Goal: Information Seeking & Learning: Compare options

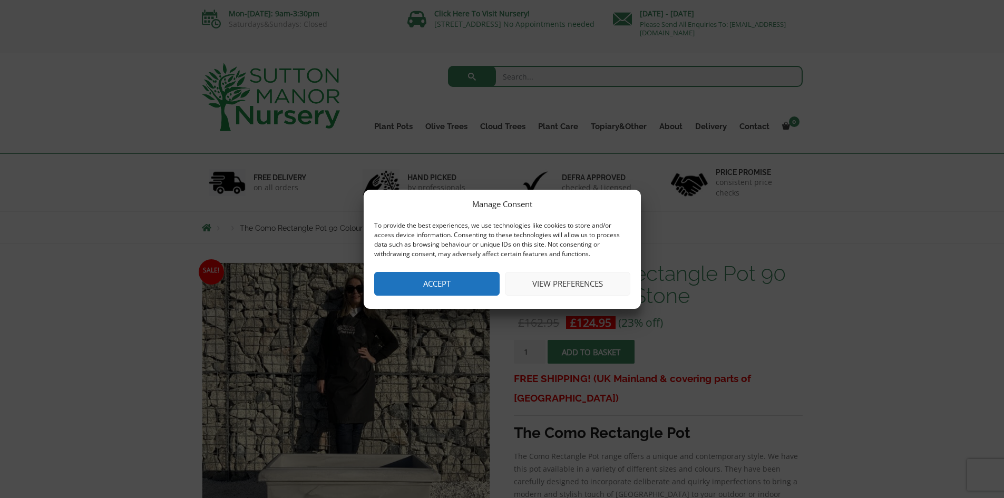
click at [447, 282] on button "Accept" at bounding box center [436, 284] width 125 height 24
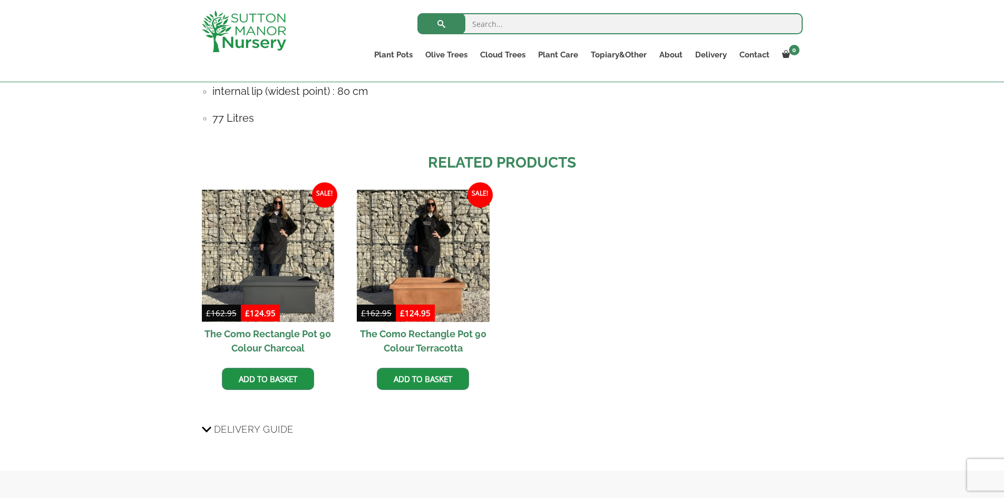
scroll to position [791, 0]
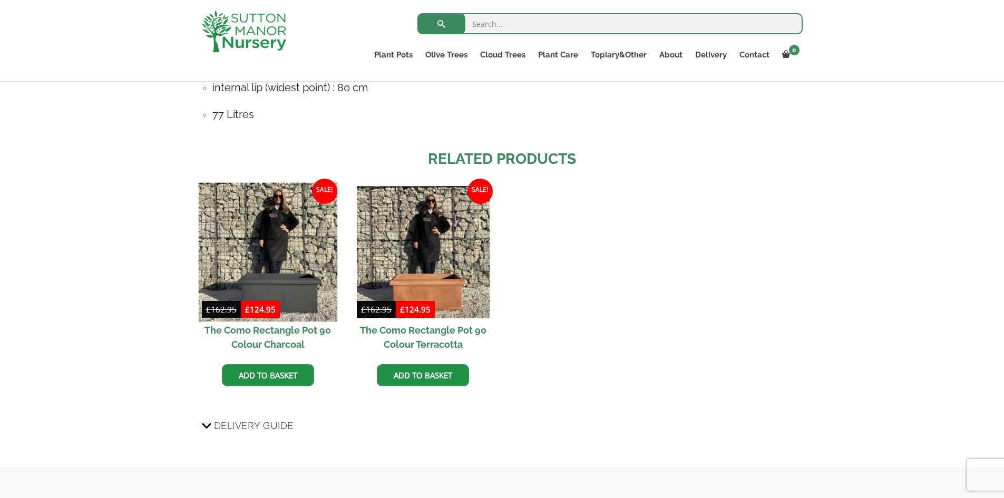
click at [290, 265] on img at bounding box center [267, 251] width 139 height 139
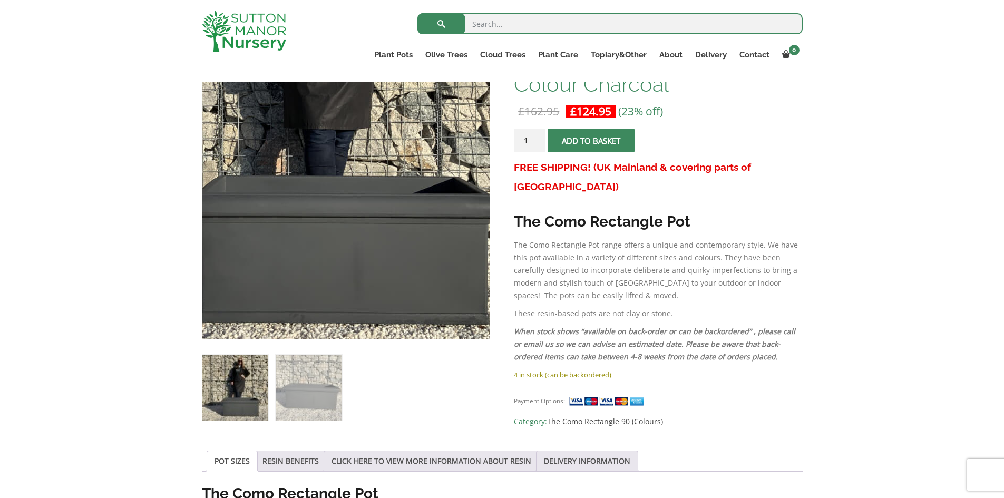
scroll to position [211, 0]
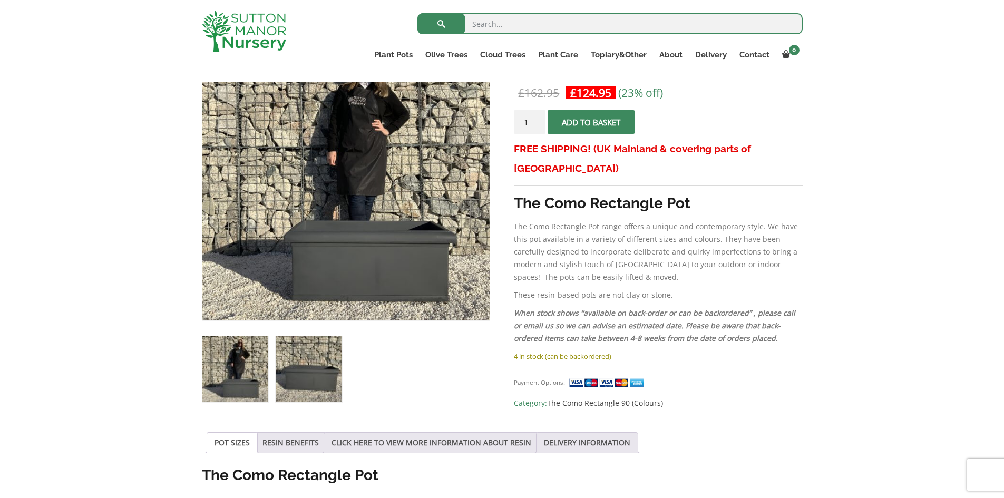
click at [308, 379] on img at bounding box center [309, 369] width 66 height 66
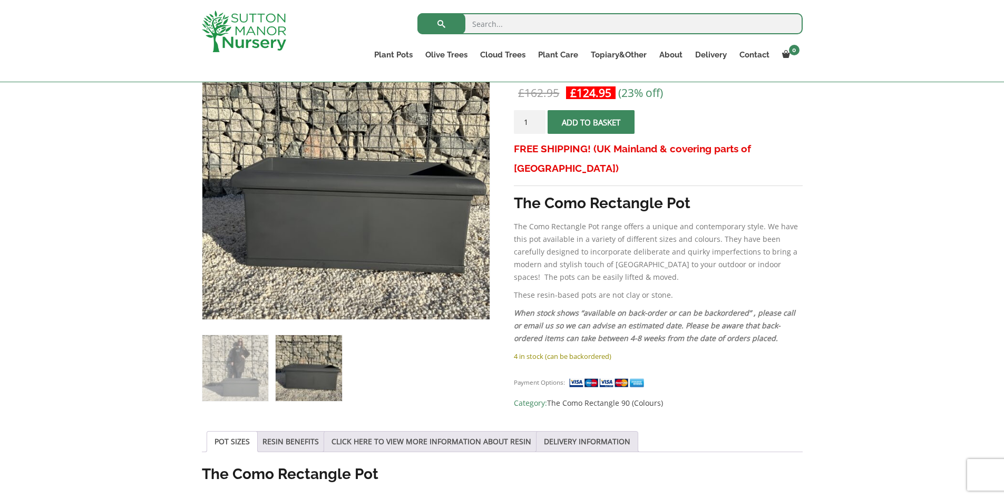
click at [324, 237] on img at bounding box center [364, 127] width 527 height 527
click at [242, 377] on img at bounding box center [235, 368] width 66 height 66
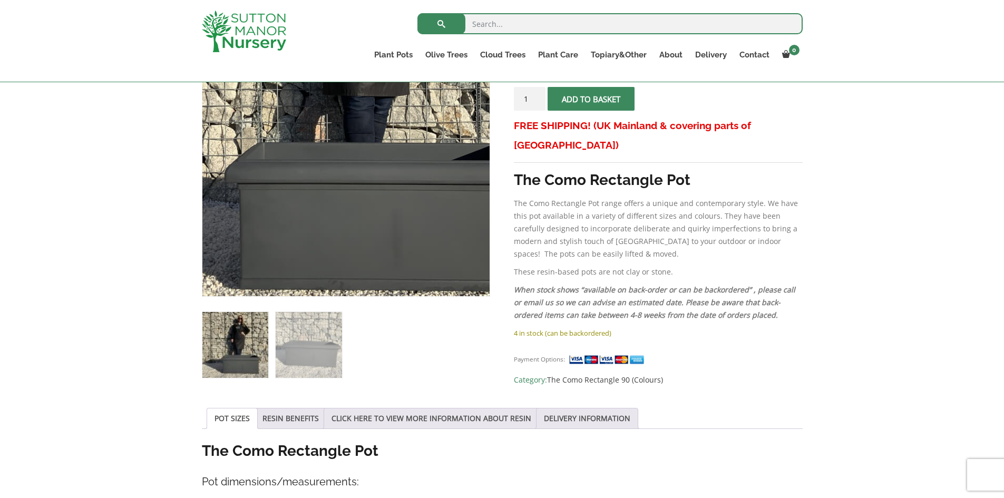
scroll to position [158, 0]
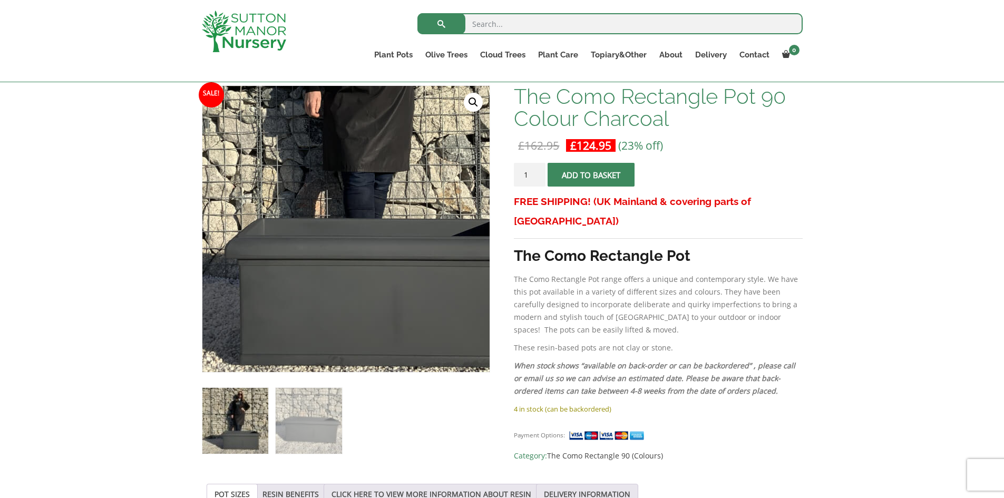
click at [355, 287] on img at bounding box center [338, 138] width 527 height 527
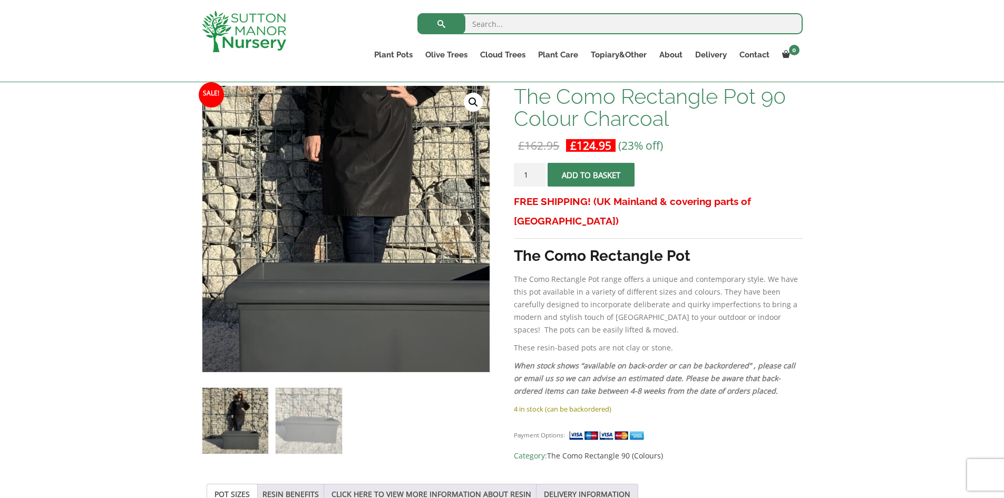
click at [355, 287] on img at bounding box center [338, 182] width 527 height 527
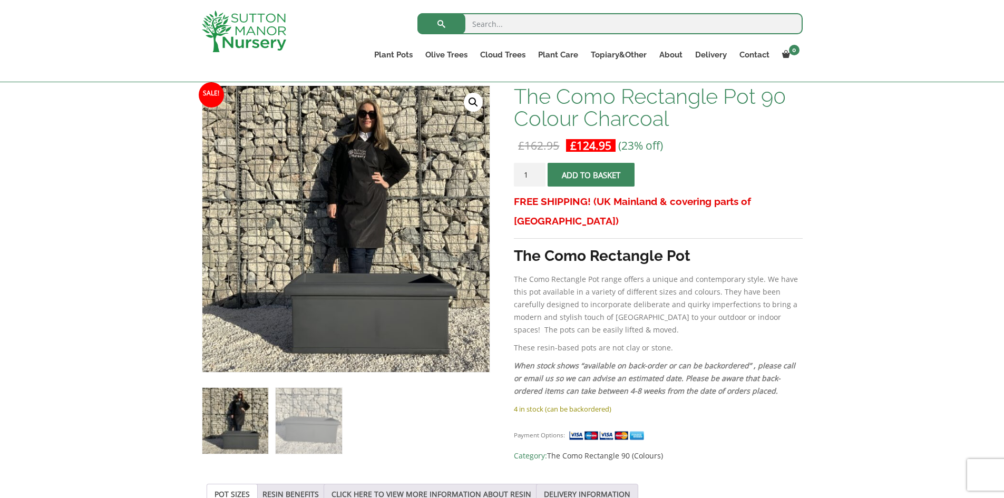
click at [470, 101] on link "🔍" at bounding box center [473, 102] width 19 height 19
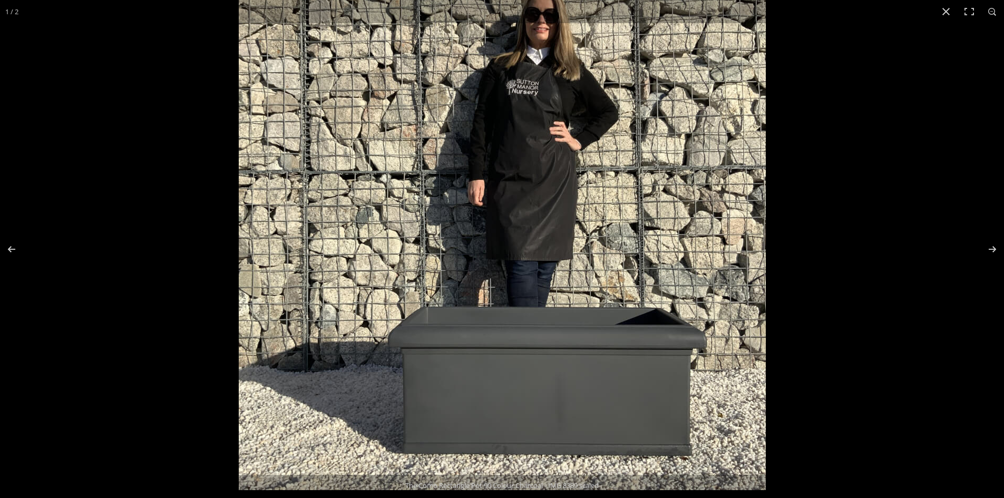
click at [470, 397] on img at bounding box center [502, 226] width 527 height 527
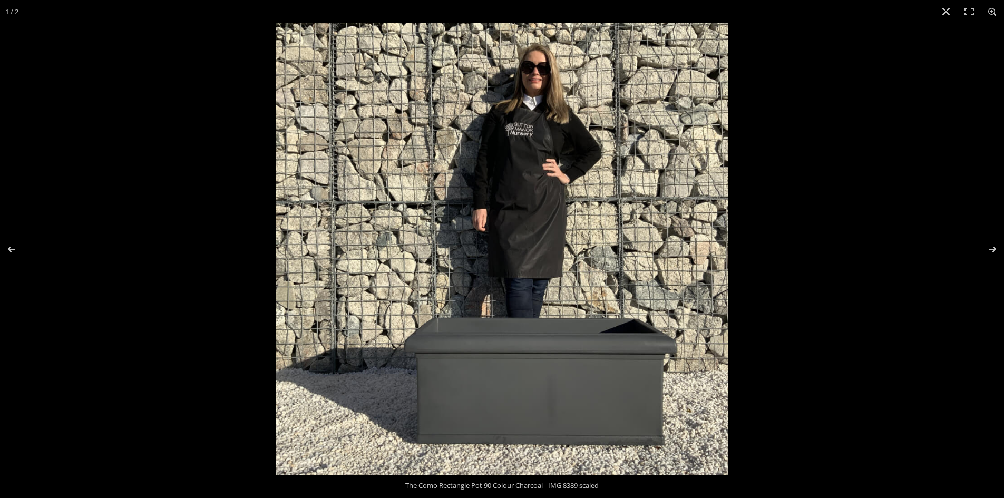
click at [470, 397] on img at bounding box center [502, 249] width 452 height 452
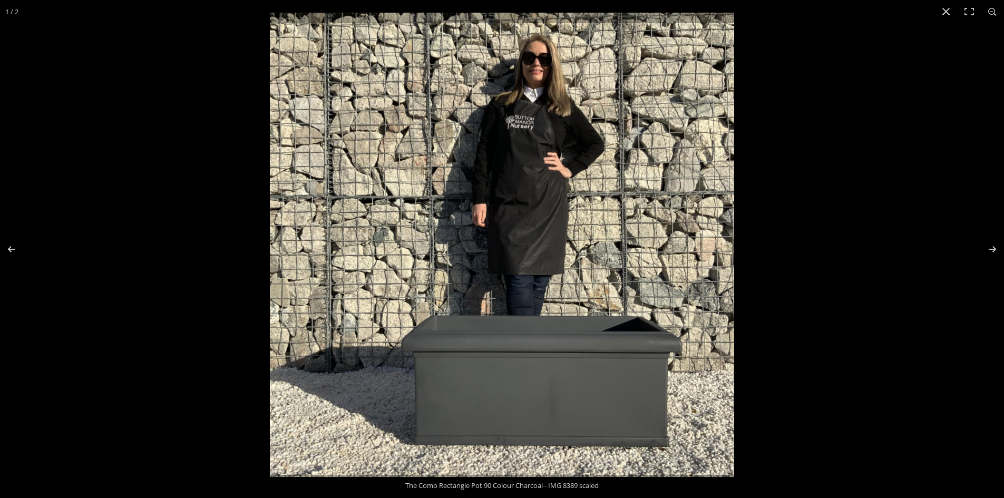
click at [470, 397] on img at bounding box center [502, 245] width 464 height 464
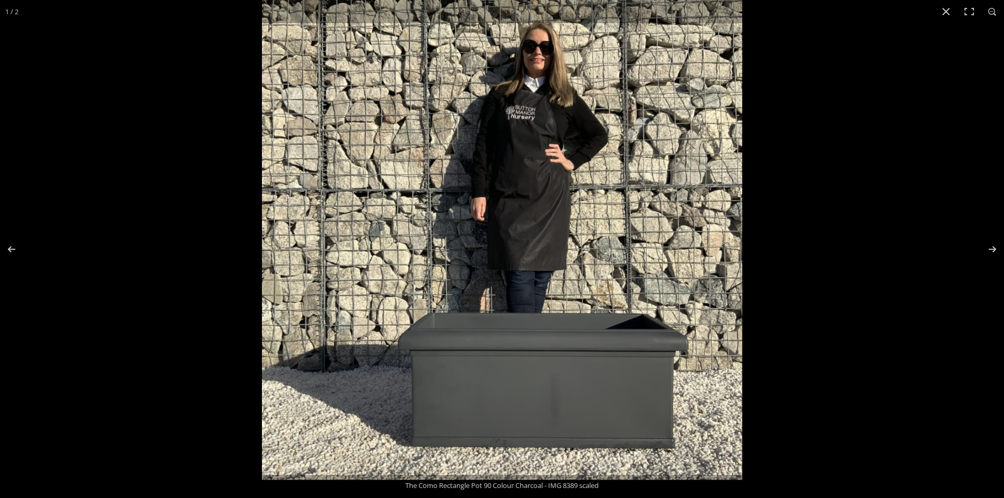
click at [470, 397] on img at bounding box center [502, 239] width 480 height 480
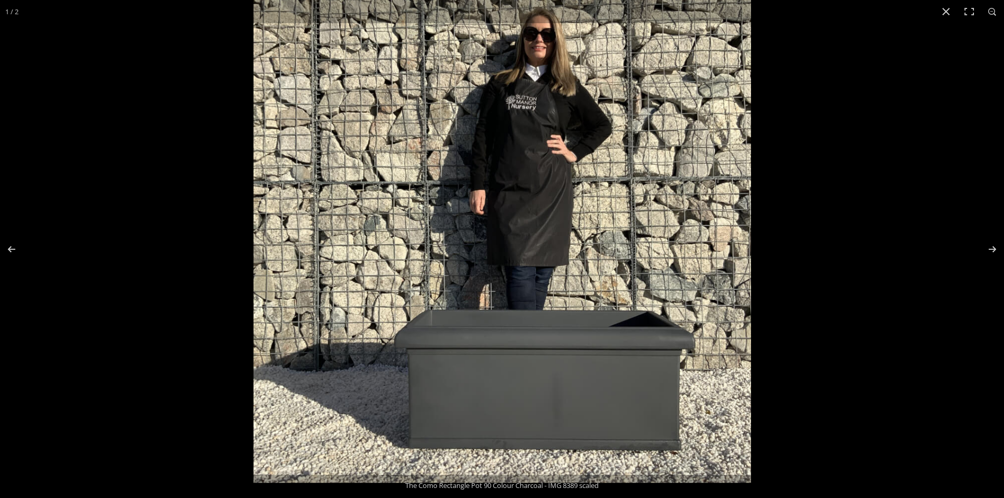
click at [470, 397] on img at bounding box center [501, 233] width 497 height 497
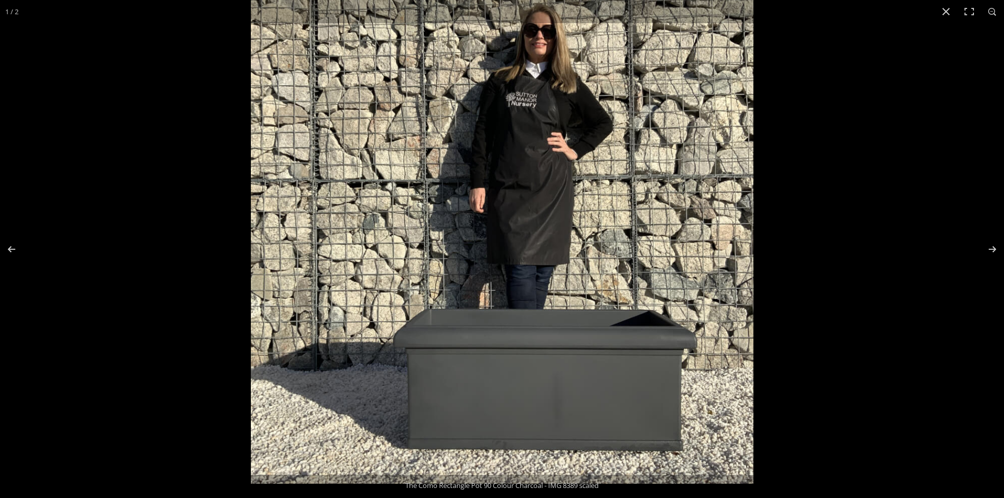
click at [470, 397] on img at bounding box center [502, 233] width 502 height 502
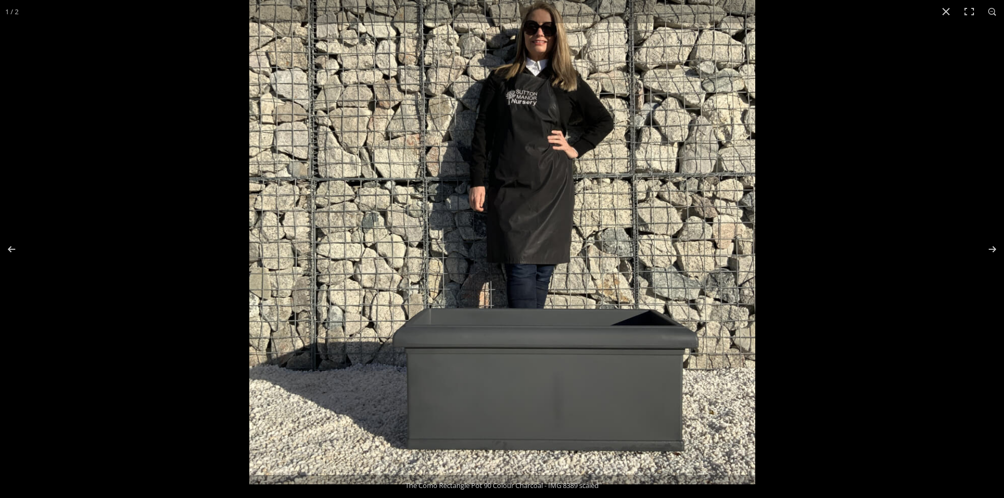
click at [470, 397] on img at bounding box center [502, 231] width 506 height 506
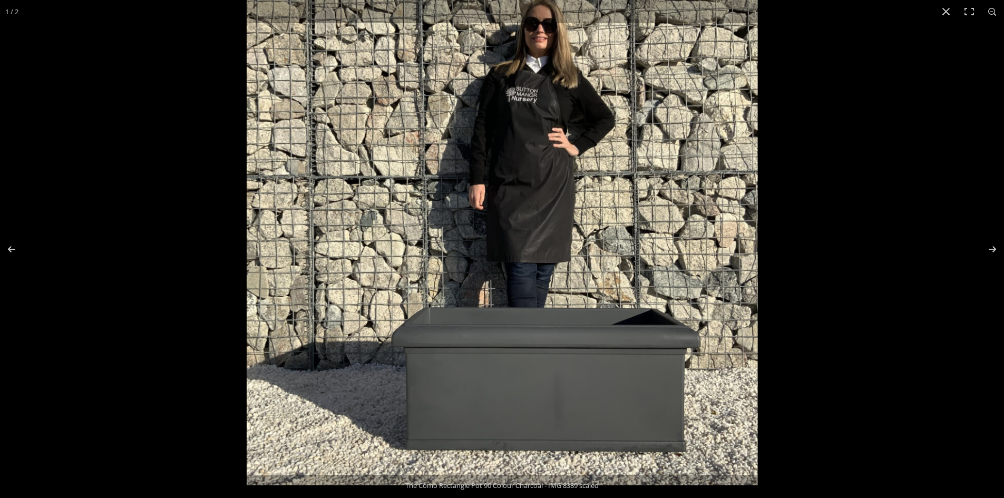
click at [470, 397] on img at bounding box center [502, 229] width 511 height 511
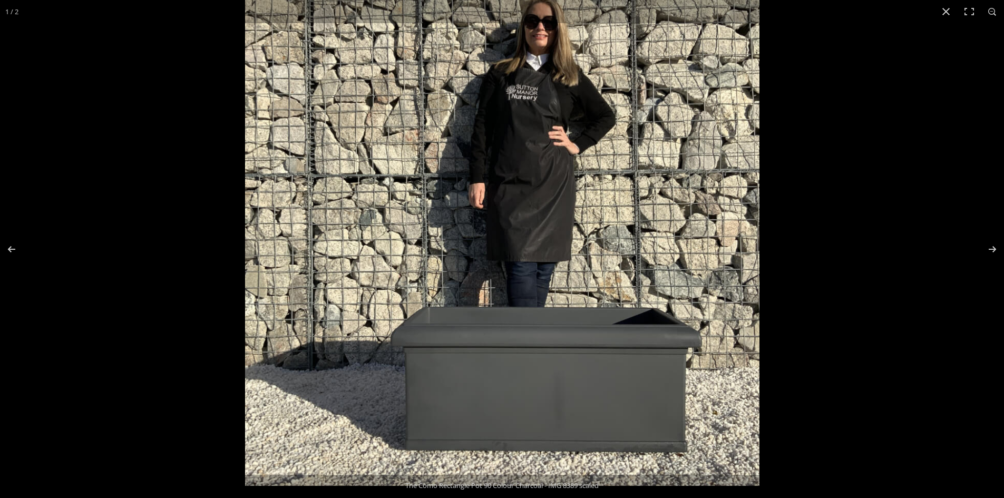
click at [470, 397] on img at bounding box center [502, 229] width 514 height 514
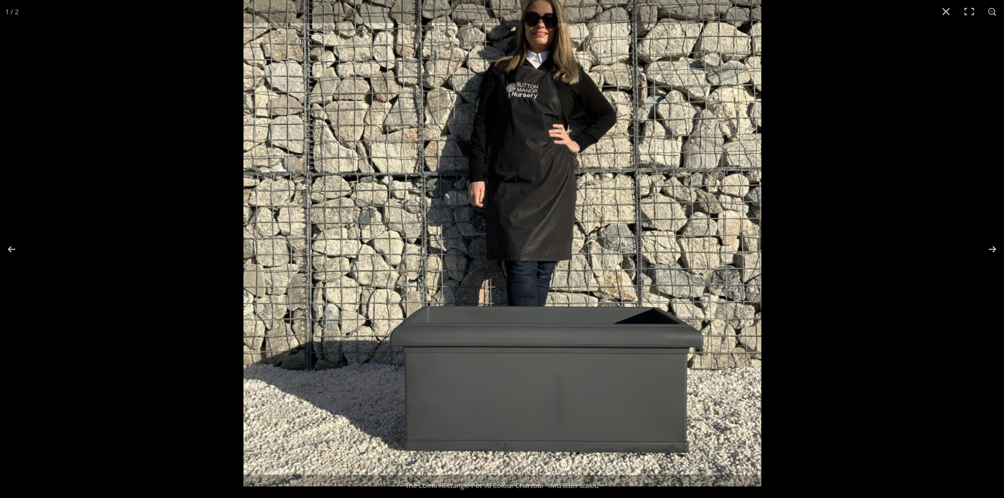
click at [470, 397] on img at bounding box center [502, 227] width 518 height 518
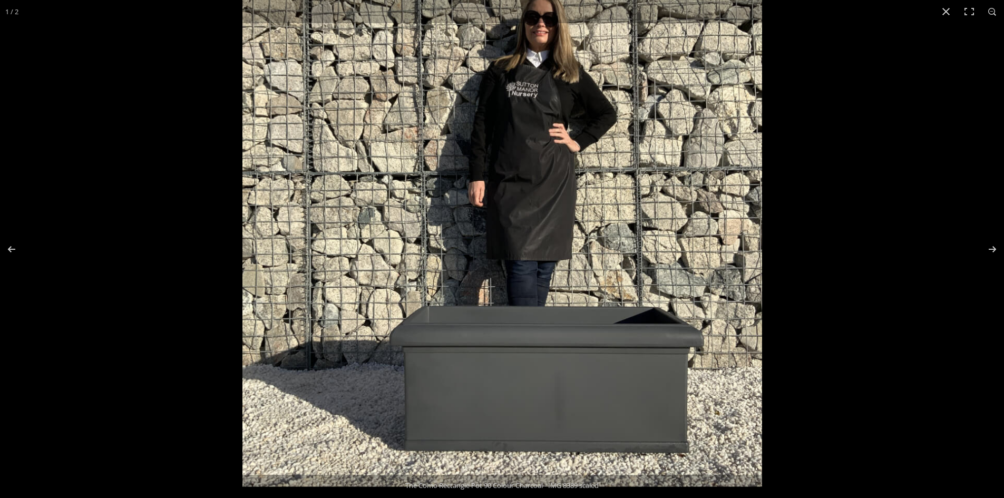
click at [470, 397] on img at bounding box center [502, 227] width 520 height 520
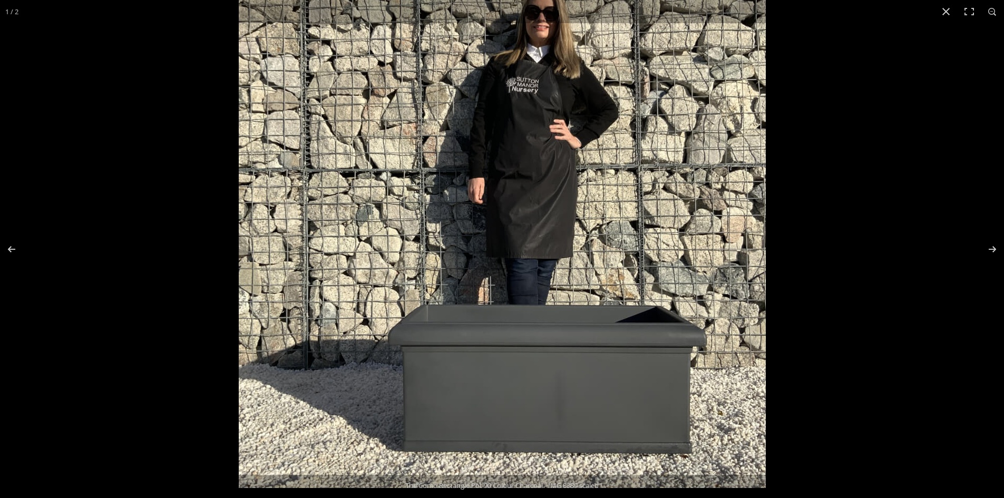
click at [470, 397] on img at bounding box center [502, 224] width 527 height 527
click at [470, 397] on img at bounding box center [502, 225] width 526 height 526
click at [470, 397] on img at bounding box center [502, 224] width 527 height 527
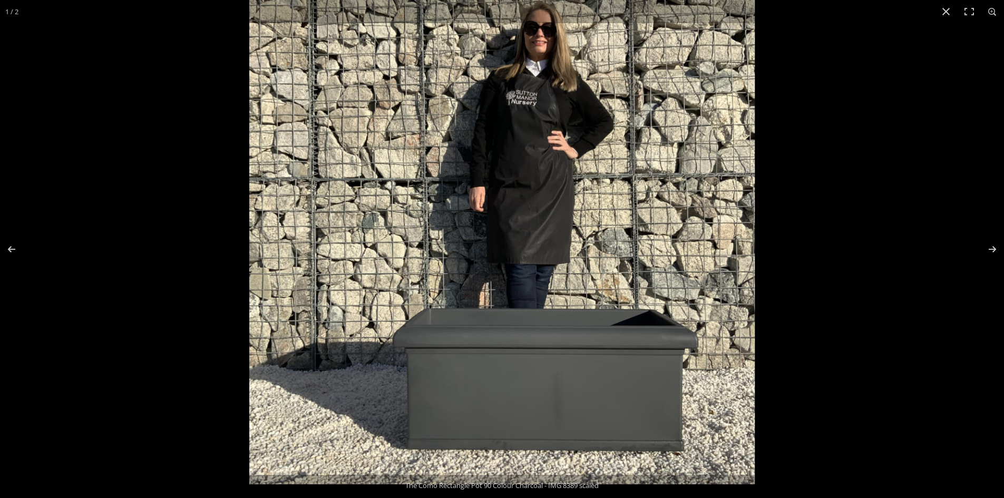
click at [470, 397] on img at bounding box center [501, 231] width 505 height 505
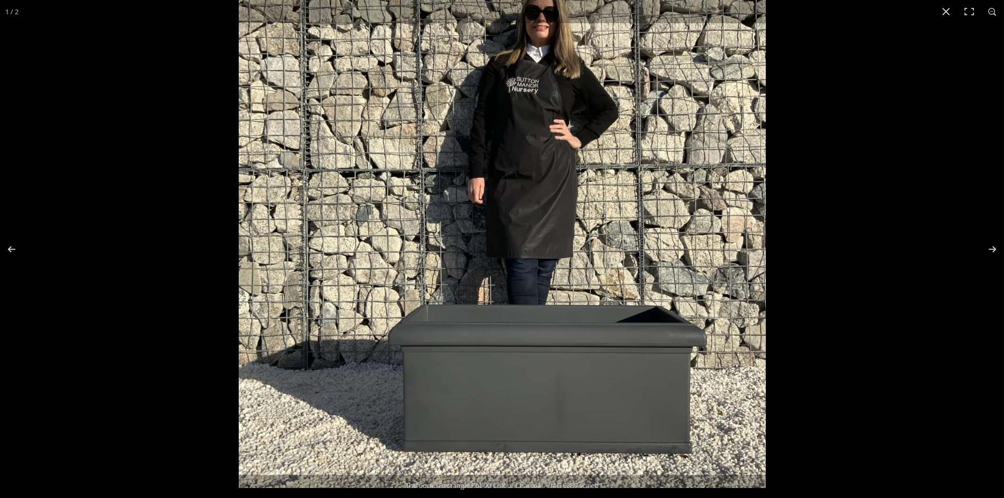
click at [470, 397] on img at bounding box center [502, 224] width 527 height 527
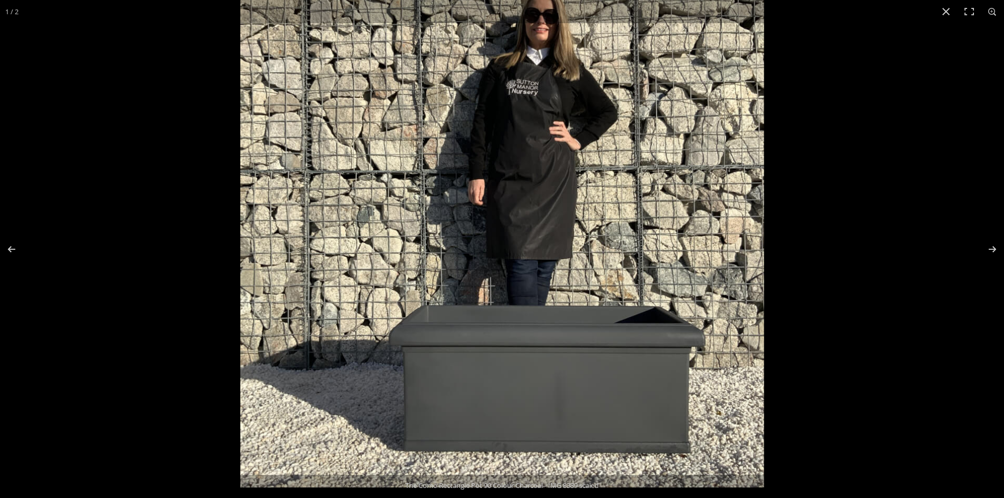
click at [470, 397] on img at bounding box center [501, 225] width 523 height 523
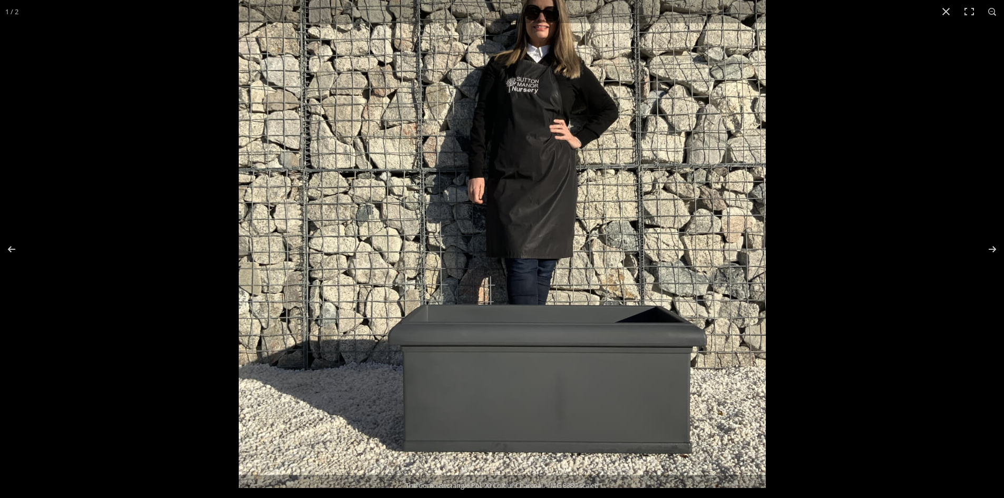
click at [470, 397] on img at bounding box center [502, 224] width 527 height 527
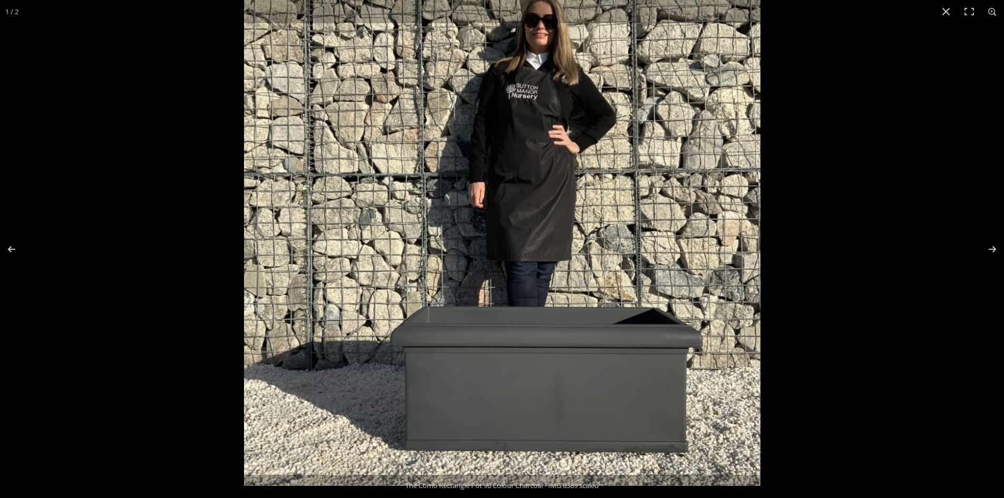
click at [470, 397] on img at bounding box center [502, 228] width 516 height 516
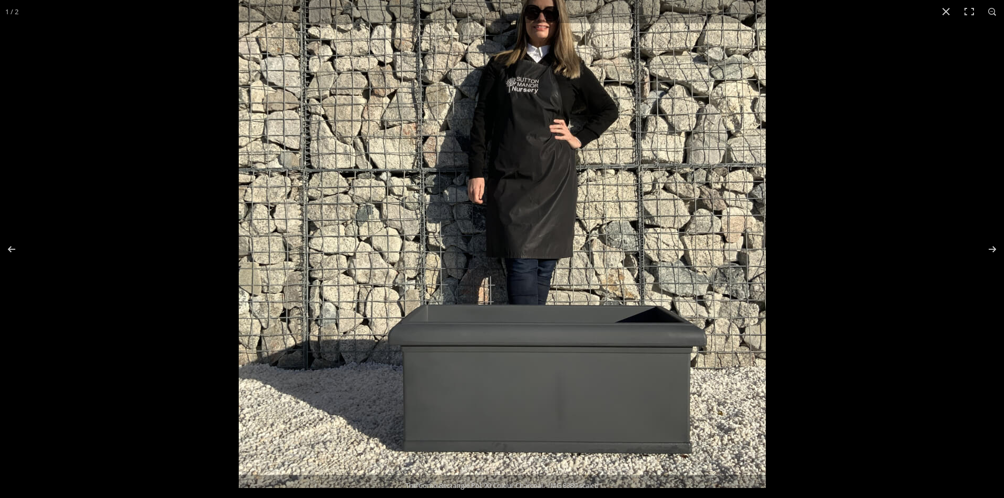
click at [470, 397] on img at bounding box center [502, 224] width 527 height 527
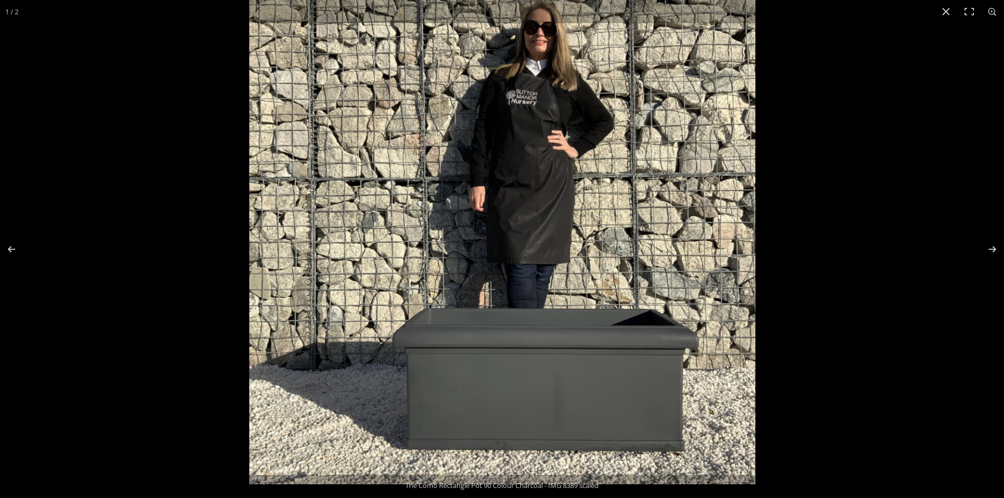
click at [470, 397] on img at bounding box center [502, 231] width 506 height 506
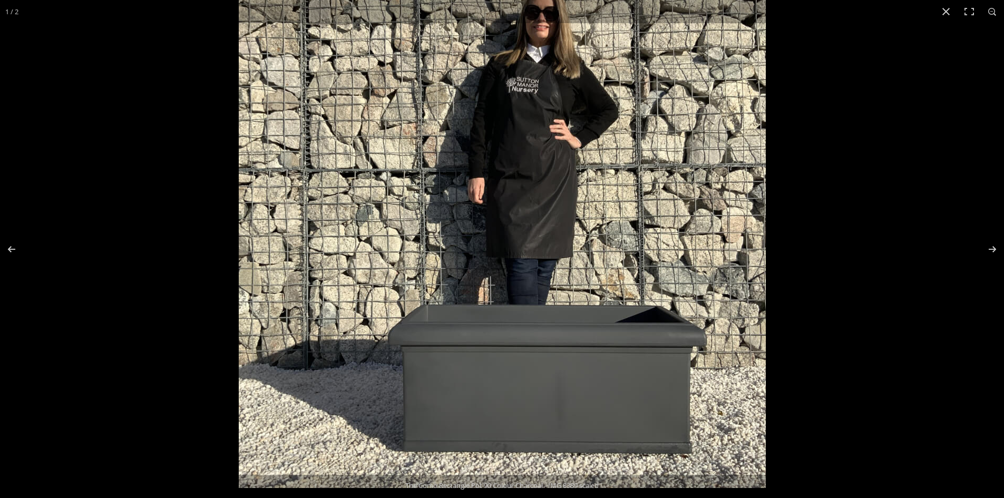
click at [470, 397] on img at bounding box center [502, 224] width 527 height 527
click at [470, 397] on img at bounding box center [502, 224] width 526 height 526
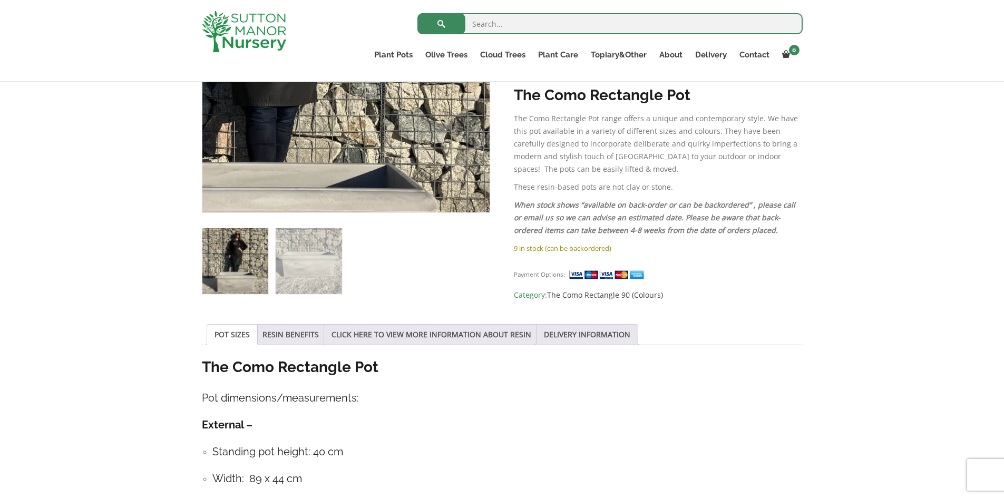
scroll to position [105, 0]
